Goal: Task Accomplishment & Management: Use online tool/utility

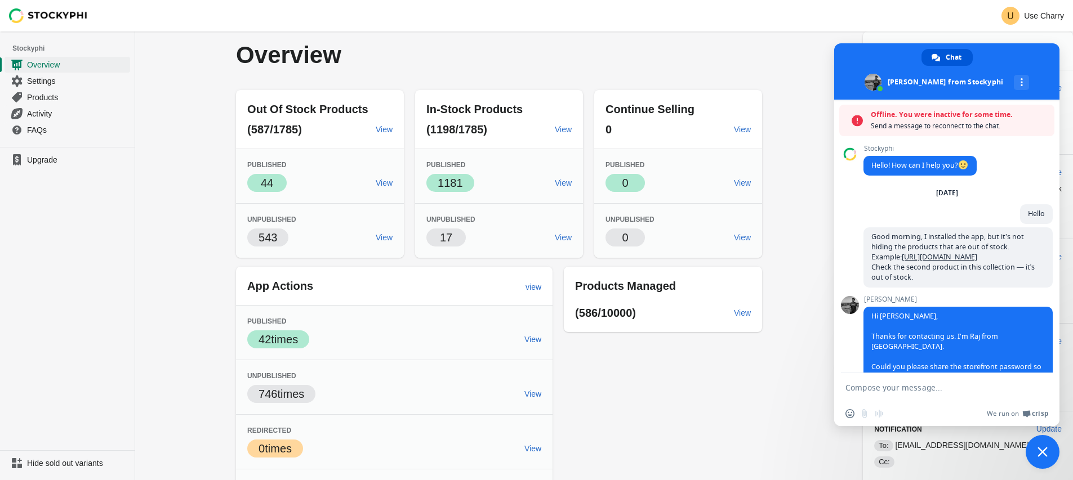
scroll to position [314, 0]
